Goal: Information Seeking & Learning: Understand process/instructions

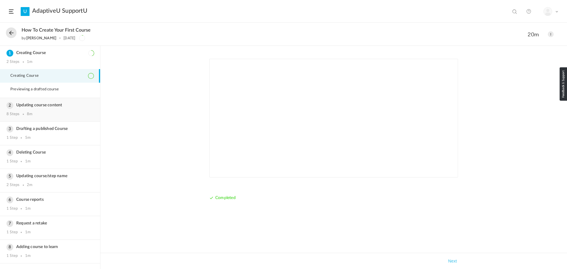
click at [42, 112] on div "8 Steps 8m" at bounding box center [49, 114] width 87 height 5
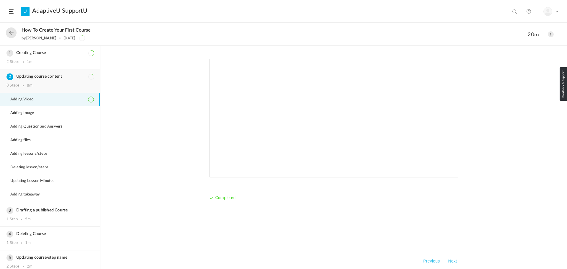
click at [42, 78] on h3 "Updating course content" at bounding box center [49, 76] width 87 height 5
click at [28, 113] on span "Adding Image" at bounding box center [25, 113] width 31 height 5
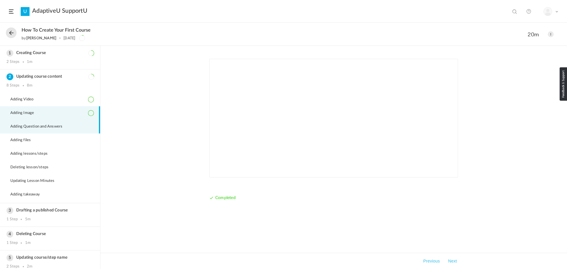
click at [27, 124] on span "Adding Question and Answers" at bounding box center [39, 126] width 59 height 5
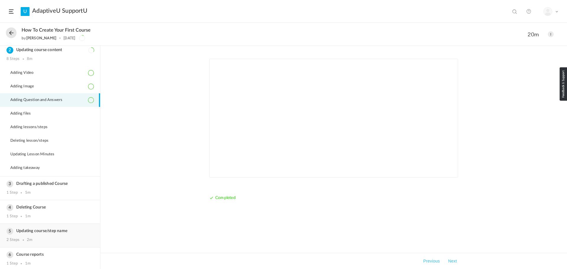
scroll to position [76, 0]
